Goal: Task Accomplishment & Management: Manage account settings

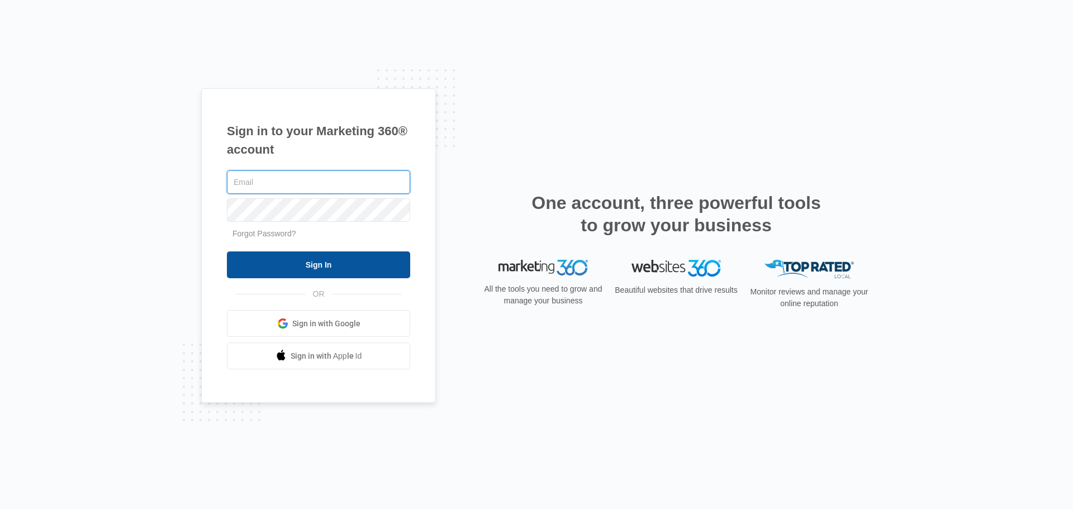
type input "[PERSON_NAME][EMAIL_ADDRESS][DOMAIN_NAME]"
click at [293, 258] on input "Sign In" at bounding box center [318, 264] width 183 height 27
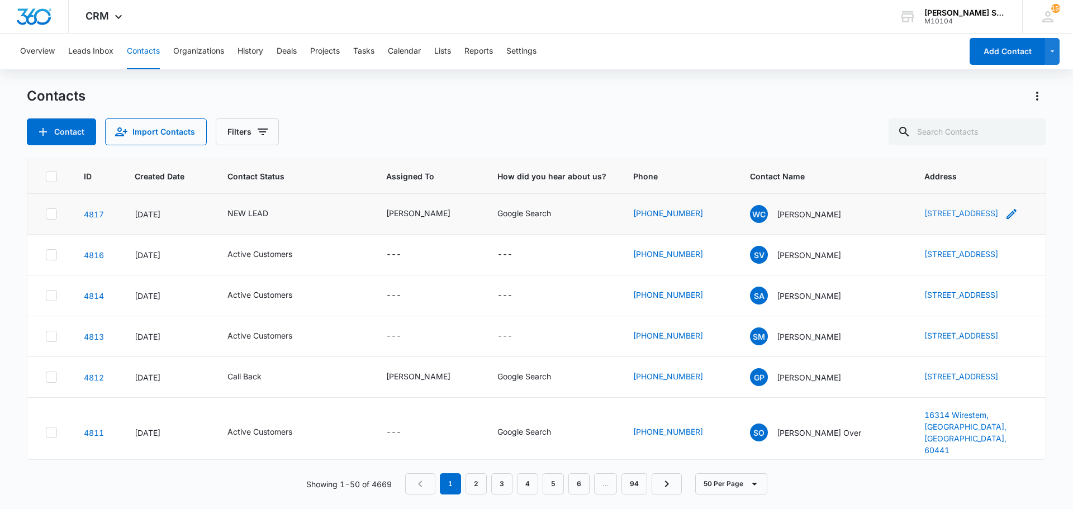
drag, startPoint x: 876, startPoint y: 203, endPoint x: 978, endPoint y: 226, distance: 104.3
click at [978, 226] on tr "4817 Aug 13, 2025 NEW LEAD Kenneth Florman Google Search (630) 863-4689 WC Wend…" at bounding box center [536, 214] width 1018 height 41
copy tr "1151 Black Stallion Ct., Naperville, IL, 60540"
click at [796, 215] on p "Wendy Condon" at bounding box center [809, 214] width 64 height 12
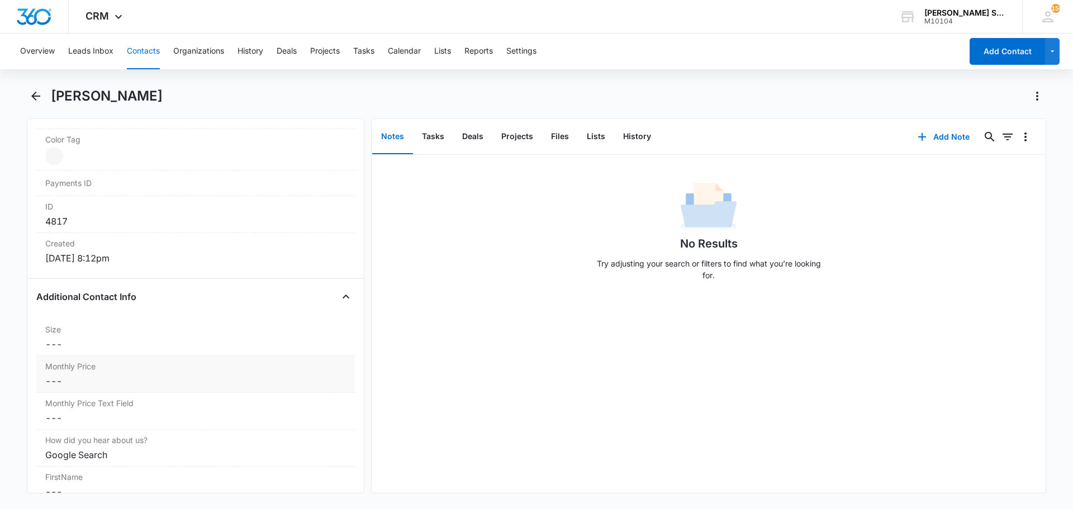
scroll to position [727, 0]
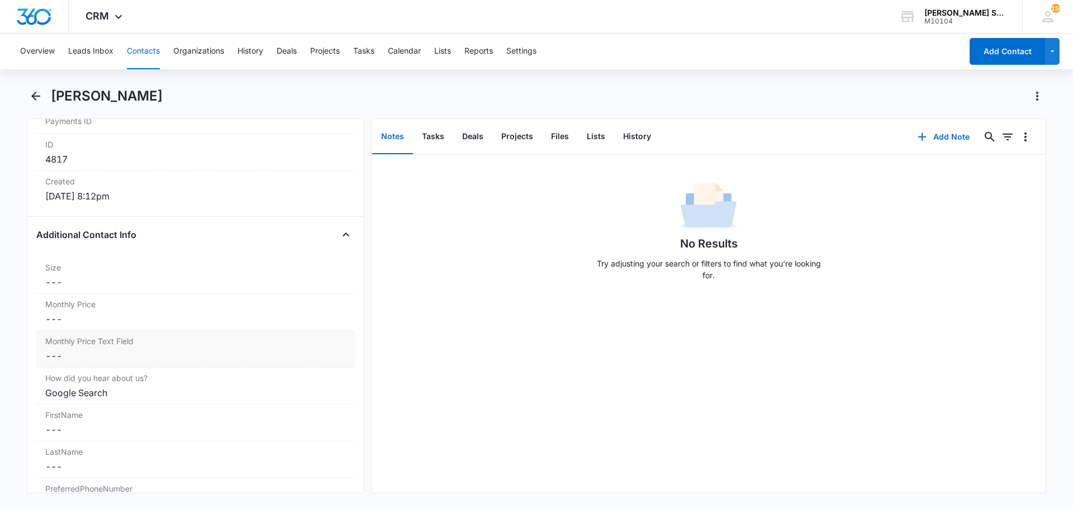
click at [122, 331] on div "Monthly Price Text Field Cancel Save Changes ---" at bounding box center [195, 349] width 319 height 37
click at [87, 326] on div "Monthly Price Cancel Save Changes ---" at bounding box center [195, 312] width 319 height 37
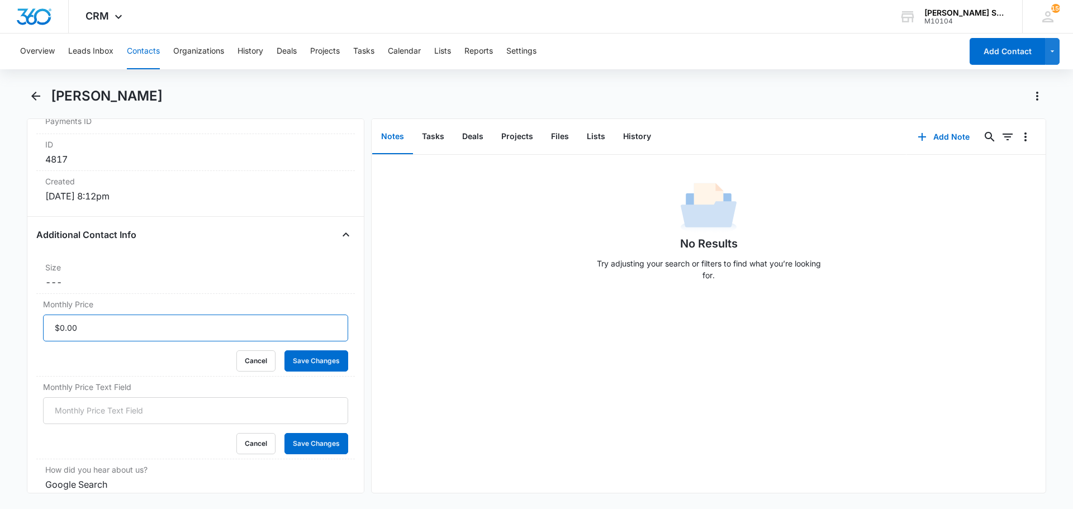
click at [84, 327] on input "Monthly Price" at bounding box center [195, 328] width 305 height 27
type input "$84.00"
click at [284, 350] on button "Save Changes" at bounding box center [316, 360] width 64 height 21
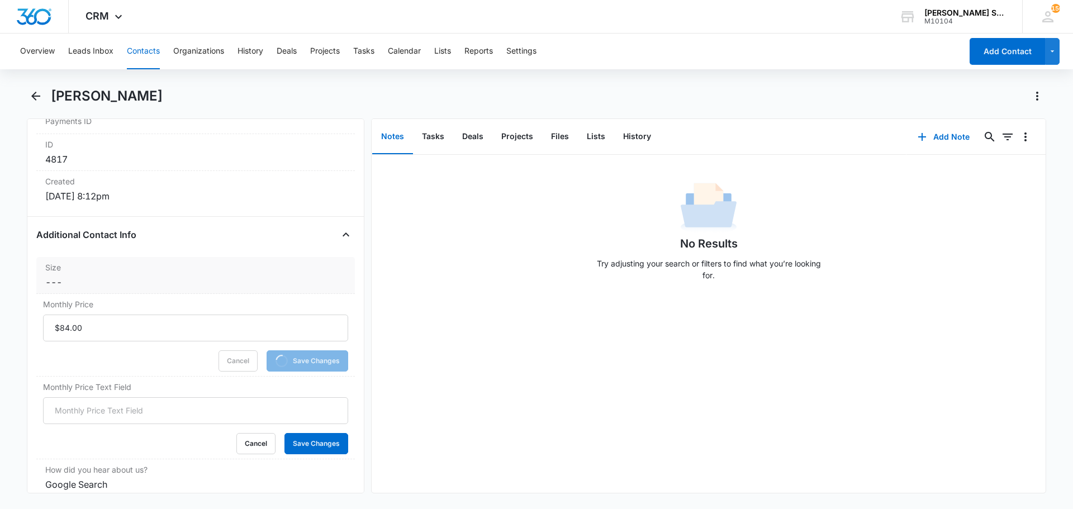
click at [182, 279] on dd "Cancel Save Changes ---" at bounding box center [195, 282] width 301 height 13
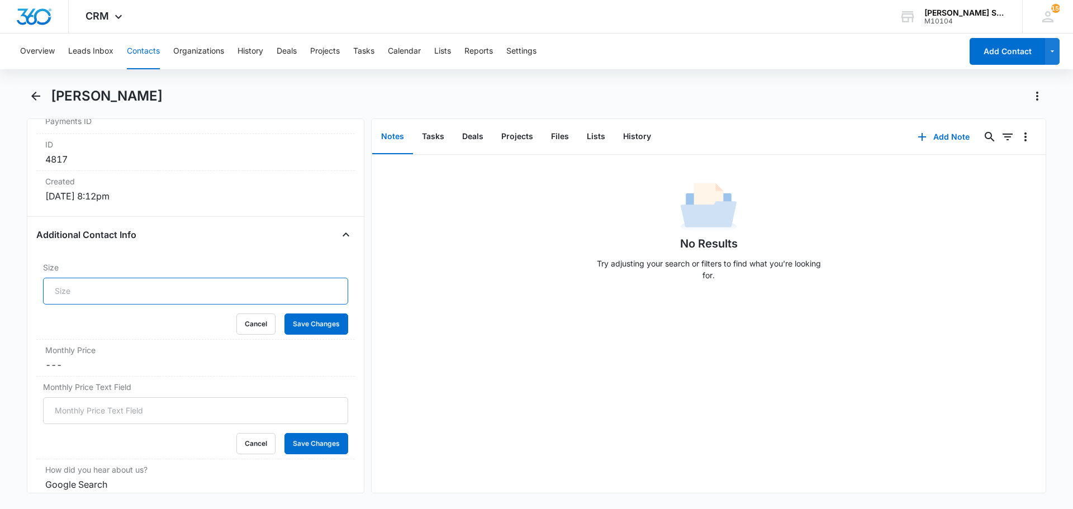
click at [88, 288] on input "Size" at bounding box center [195, 291] width 305 height 27
type input "21"
click at [284, 314] on button "Save Changes" at bounding box center [316, 324] width 64 height 21
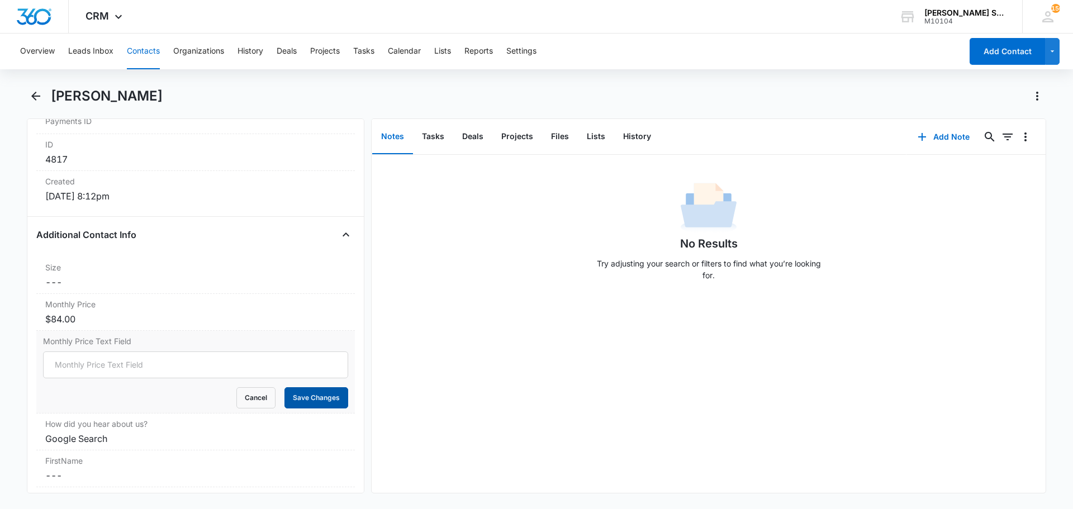
click at [312, 391] on button "Save Changes" at bounding box center [316, 397] width 64 height 21
click at [922, 135] on button "Add Note" at bounding box center [944, 137] width 74 height 27
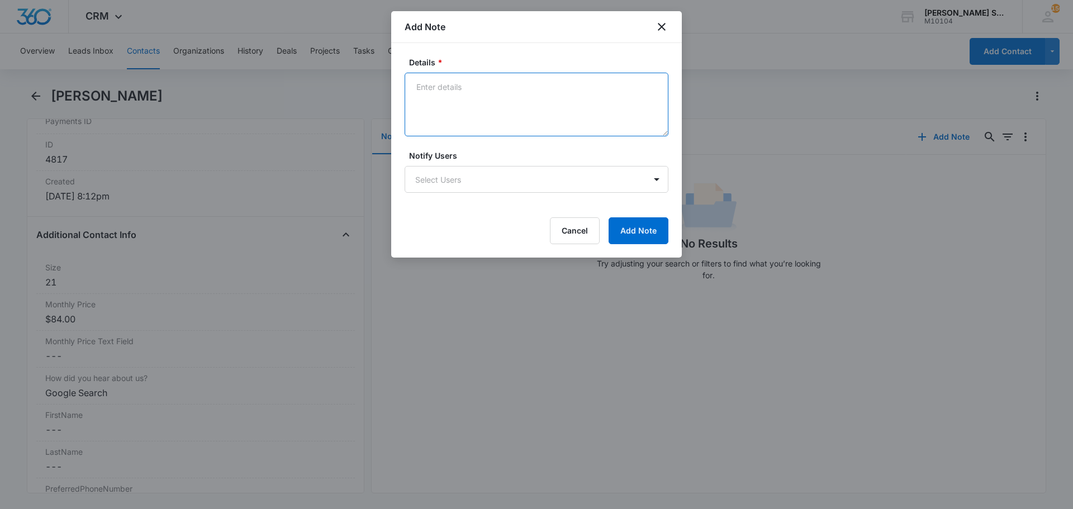
click at [540, 90] on textarea "Details *" at bounding box center [537, 105] width 264 height 64
type textarea "vb3 140"
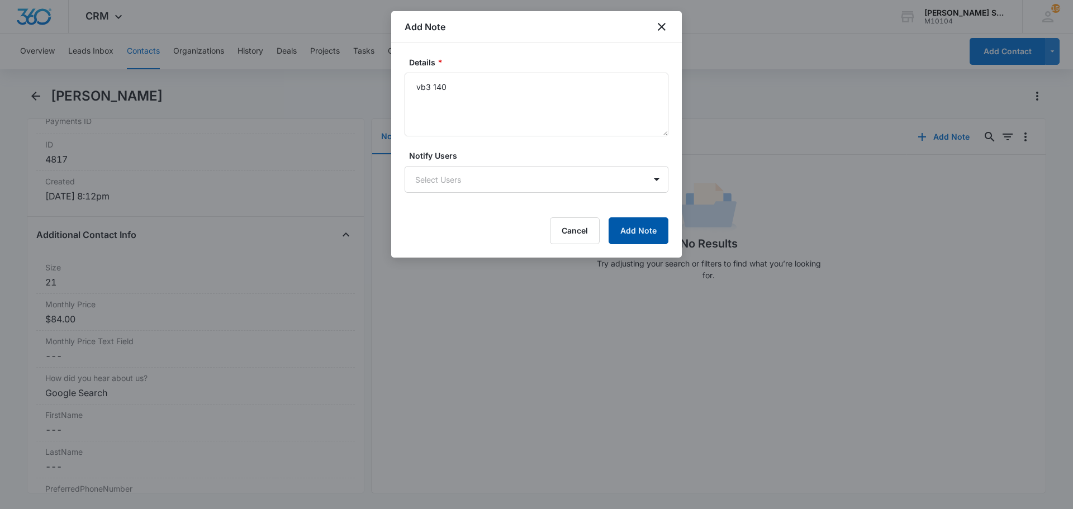
click at [615, 222] on button "Add Note" at bounding box center [639, 230] width 60 height 27
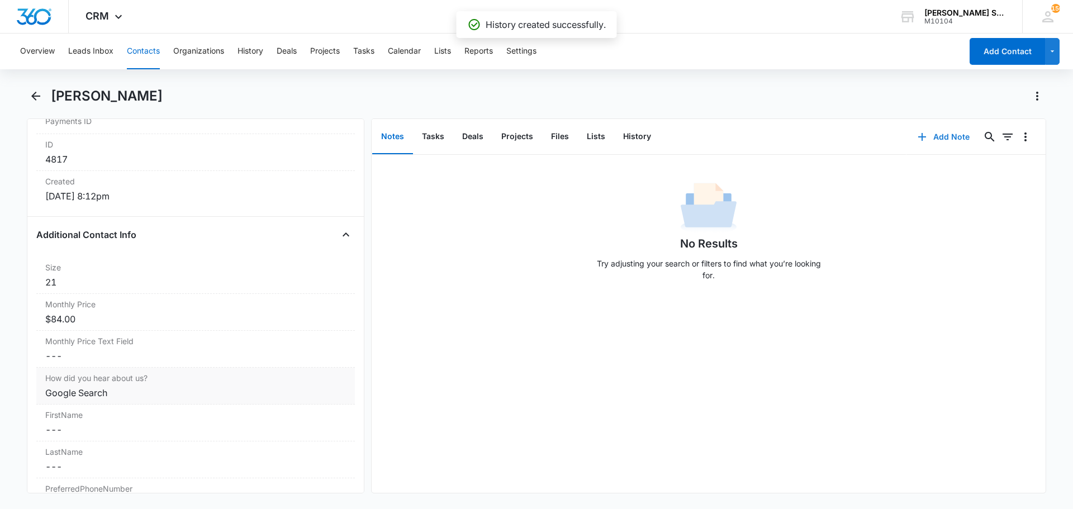
scroll to position [503, 0]
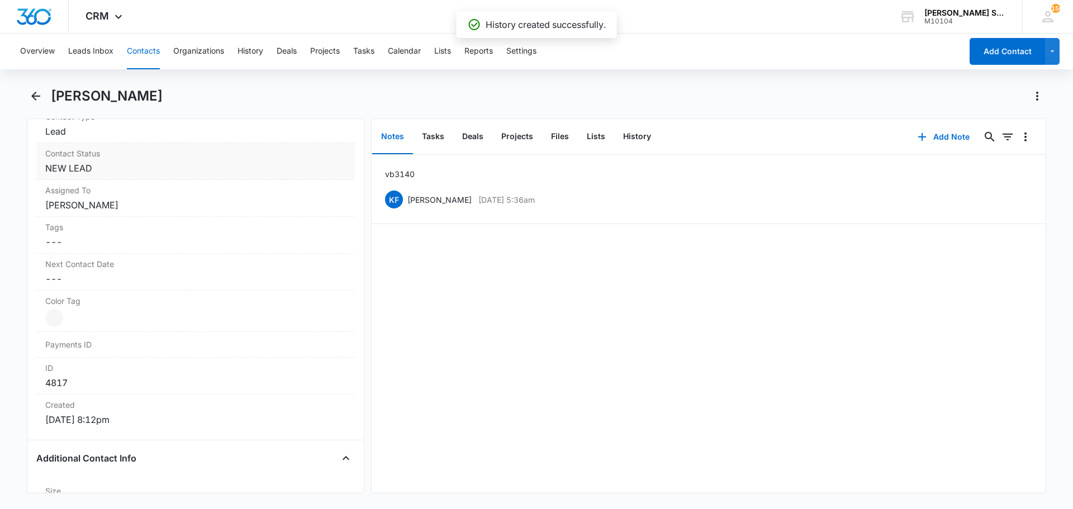
click at [99, 168] on dd "Cancel Save Changes NEW LEAD" at bounding box center [195, 168] width 301 height 13
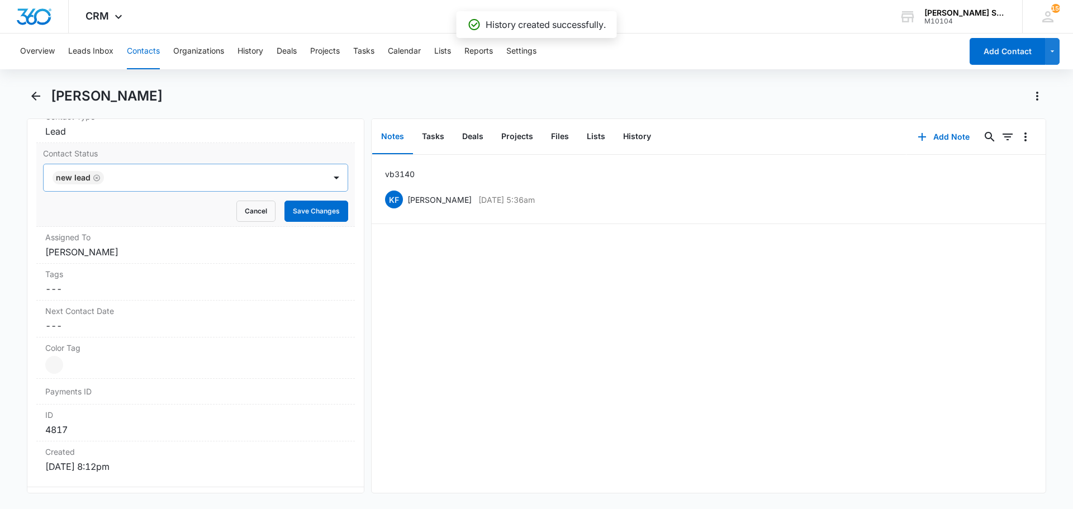
click at [93, 179] on icon "Remove NEW LEAD" at bounding box center [97, 178] width 8 height 8
click at [84, 179] on div at bounding box center [182, 178] width 257 height 16
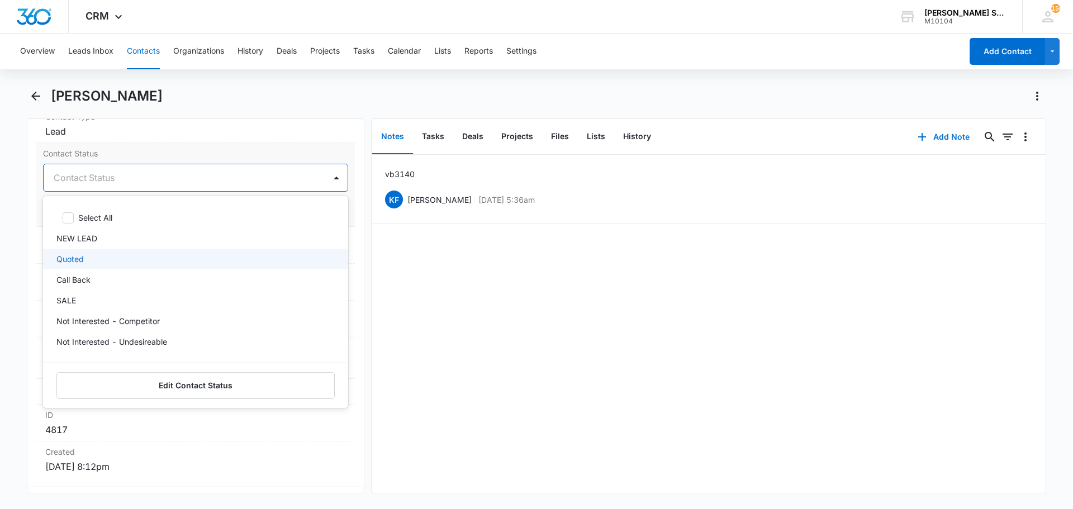
click at [74, 258] on p "Quoted" at bounding box center [69, 259] width 27 height 12
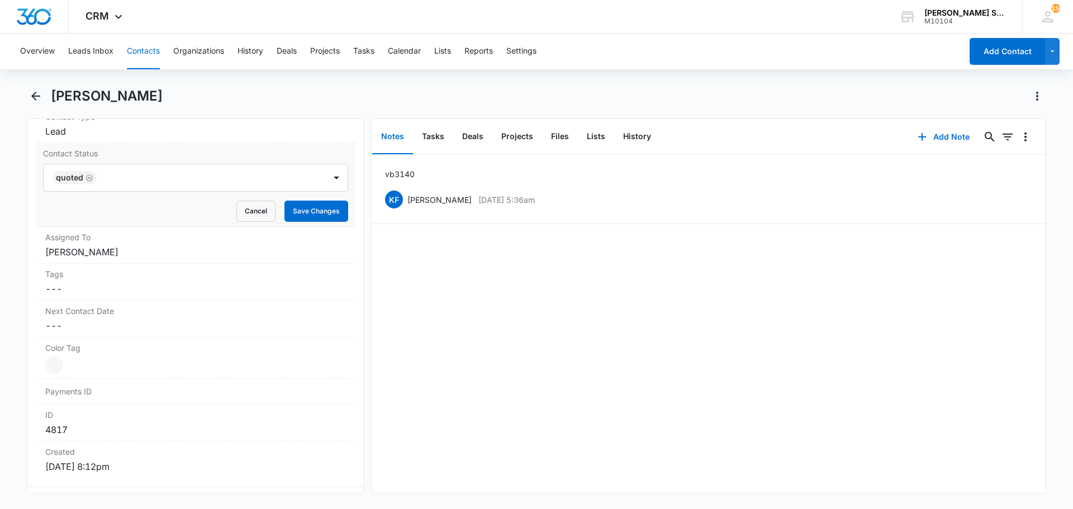
drag, startPoint x: 174, startPoint y: 154, endPoint x: 182, endPoint y: 158, distance: 8.5
click at [174, 154] on label "Contact Status" at bounding box center [195, 154] width 305 height 12
click at [294, 210] on button "Save Changes" at bounding box center [316, 211] width 64 height 21
click at [124, 255] on dd "Cancel Save Changes Kenneth Florman" at bounding box center [195, 251] width 301 height 13
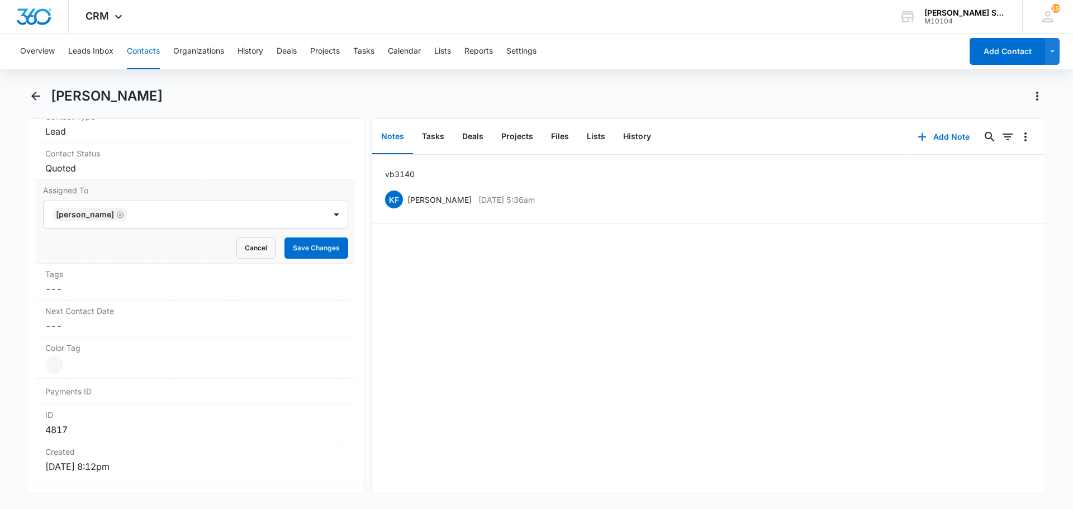
click at [124, 265] on div "Tags Cancel Save Changes ---" at bounding box center [195, 282] width 319 height 37
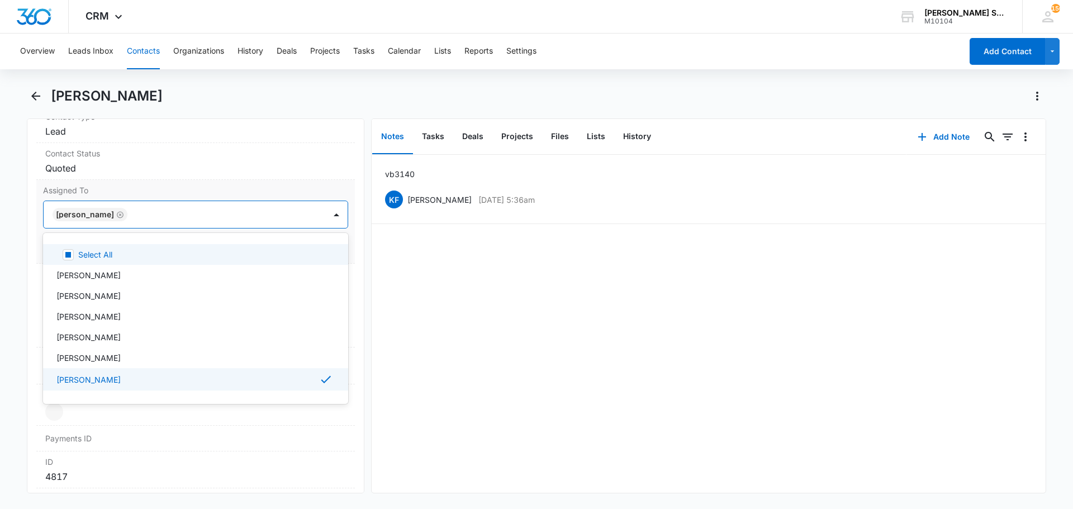
click at [122, 209] on div "Kenneth Florman" at bounding box center [90, 214] width 75 height 13
click at [121, 215] on icon "Remove Kenneth Florman" at bounding box center [120, 214] width 7 height 7
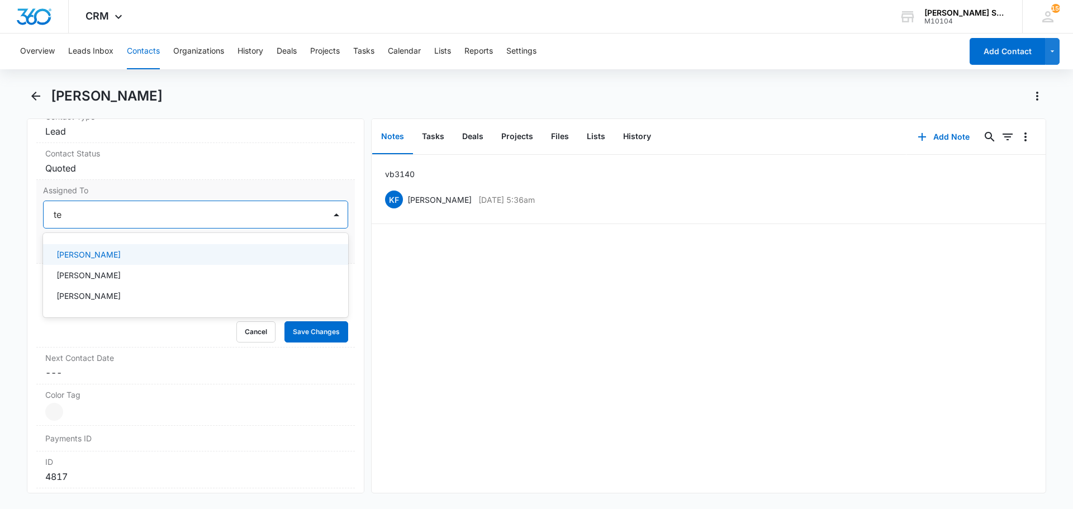
type input "ted"
click at [105, 256] on div "Ted DiMayo" at bounding box center [194, 255] width 276 height 12
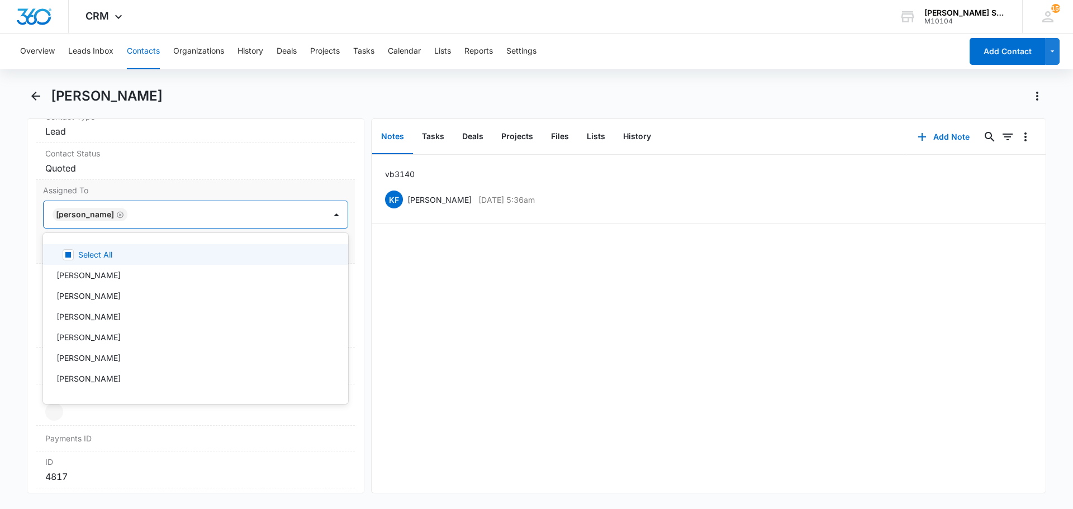
click at [150, 198] on div "Assigned To option Ted DiMayo, selected. 12 results available. Use Up and Down …" at bounding box center [195, 222] width 319 height 84
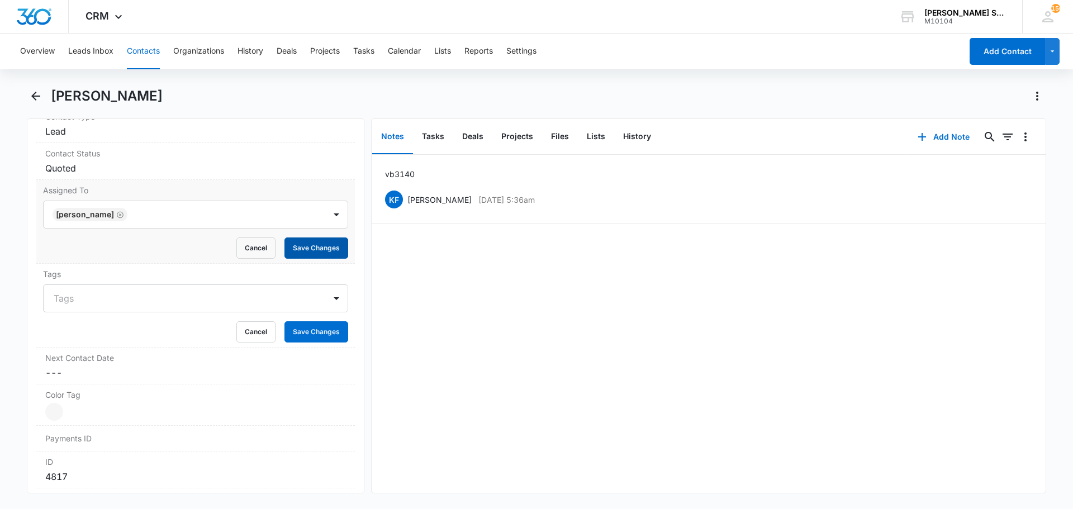
click at [292, 245] on button "Save Changes" at bounding box center [316, 248] width 64 height 21
click at [294, 336] on button "Save Changes" at bounding box center [316, 331] width 64 height 21
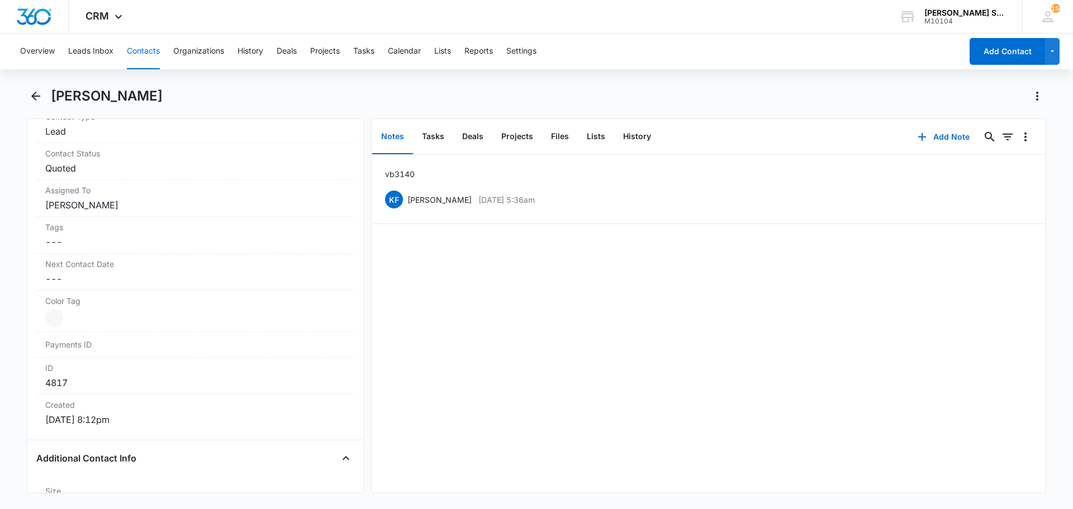
click at [140, 58] on button "Contacts" at bounding box center [143, 52] width 33 height 36
